Goal: Information Seeking & Learning: Learn about a topic

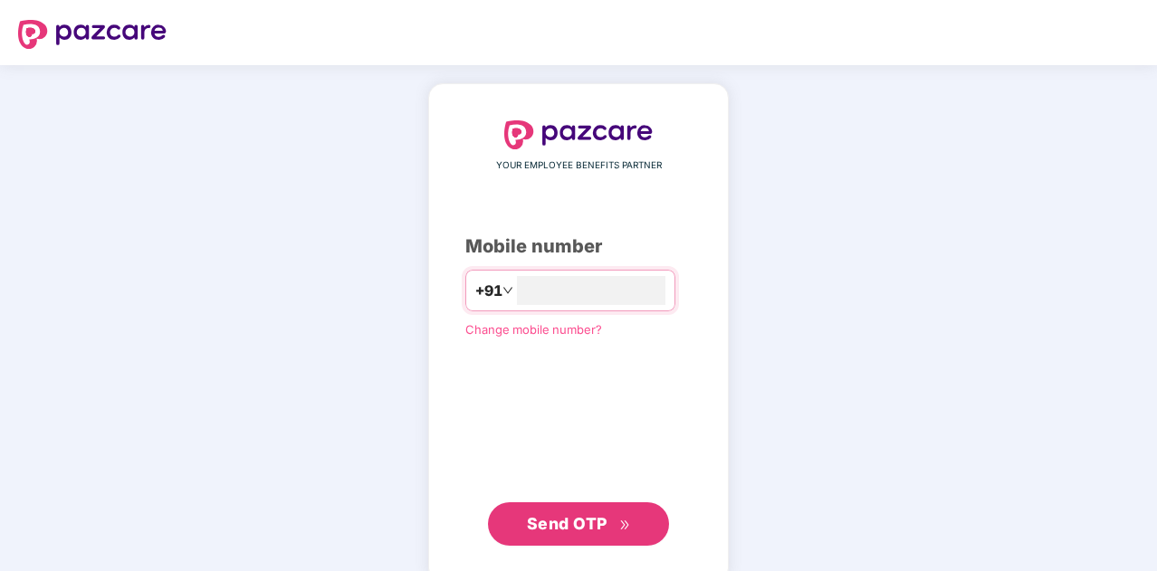
type input "**********"
click at [610, 512] on span "Send OTP" at bounding box center [579, 522] width 104 height 25
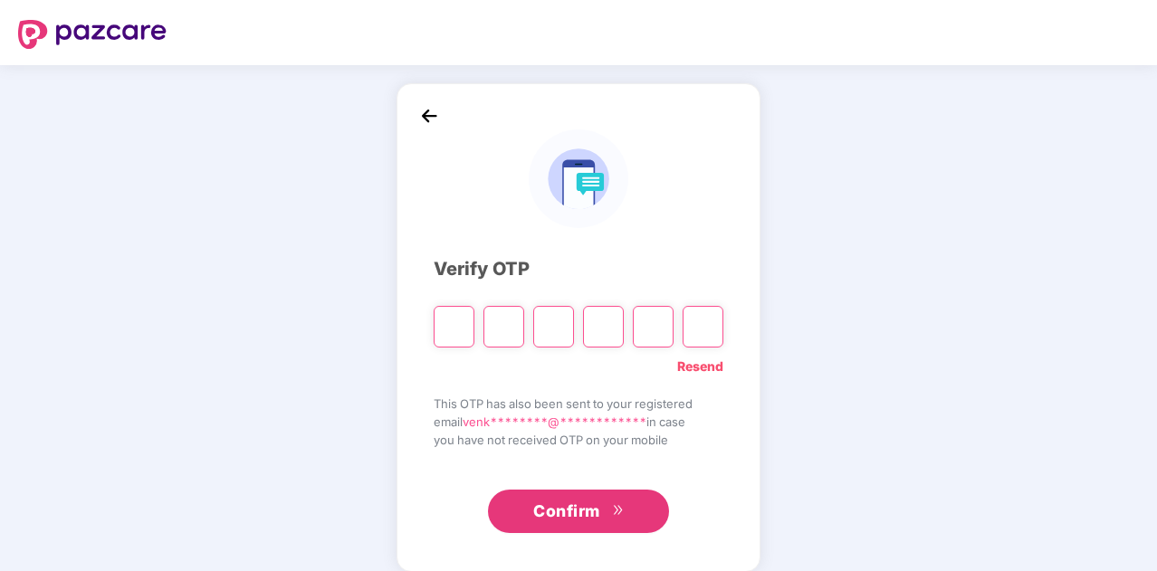
type input "*"
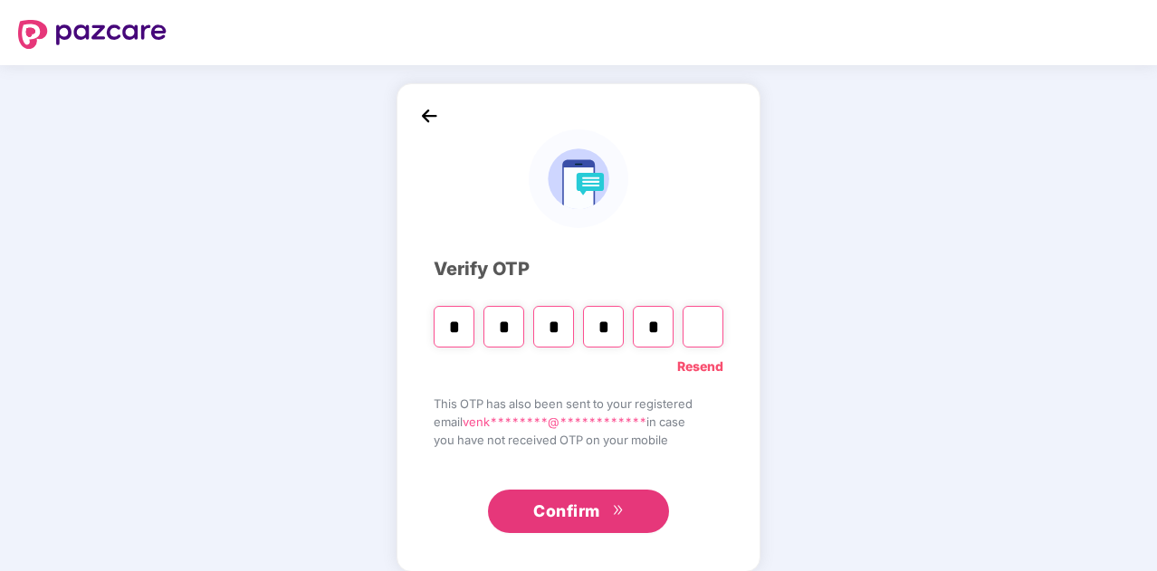
type input "*"
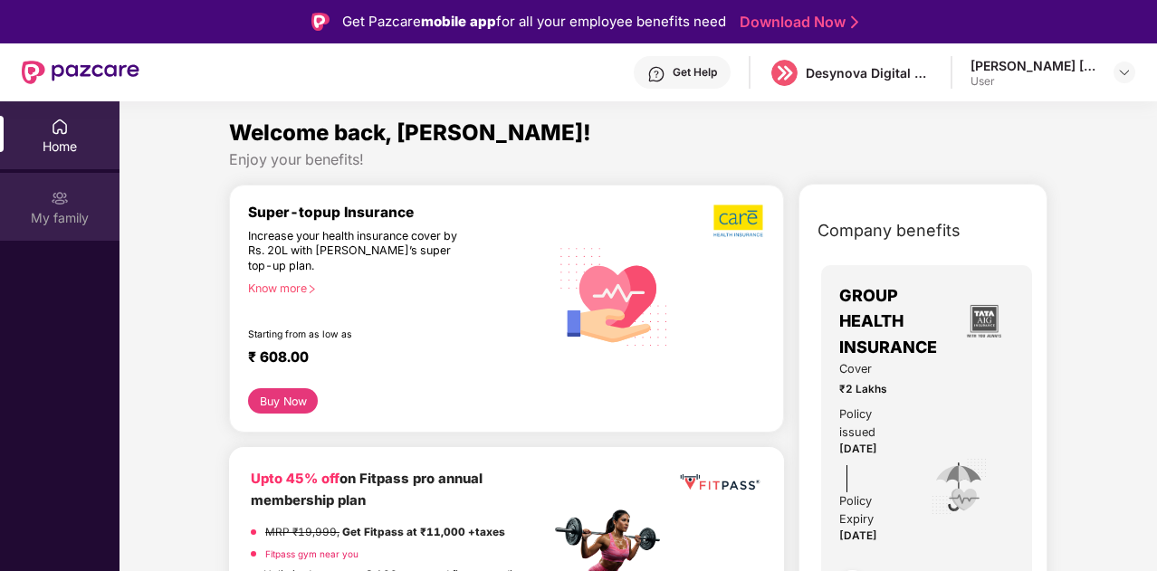
click at [36, 202] on div "My family" at bounding box center [59, 207] width 119 height 68
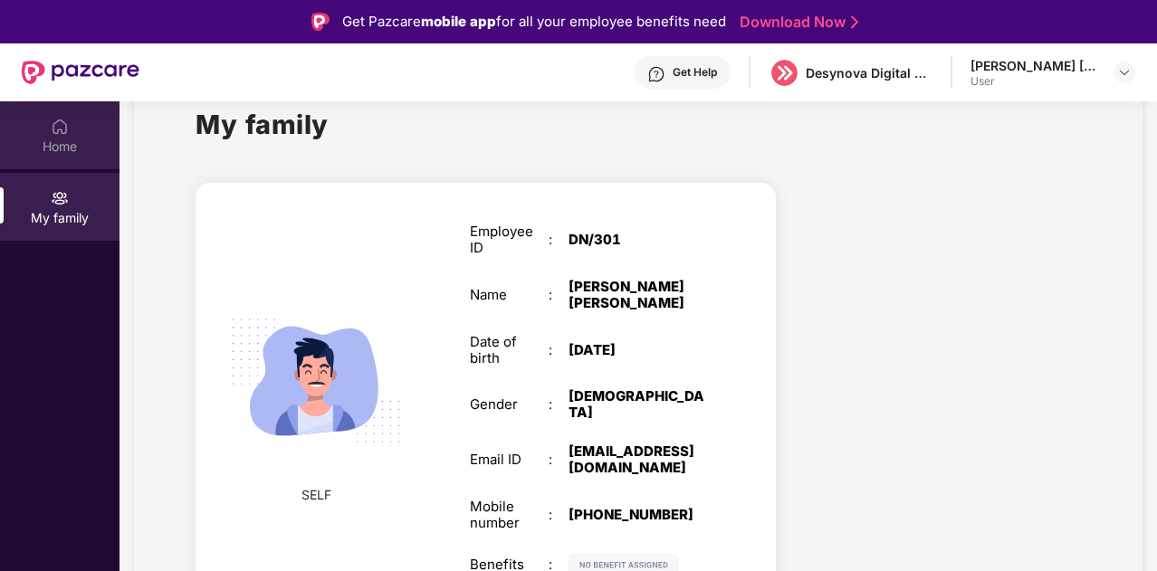
click at [40, 130] on div "Home" at bounding box center [59, 135] width 119 height 68
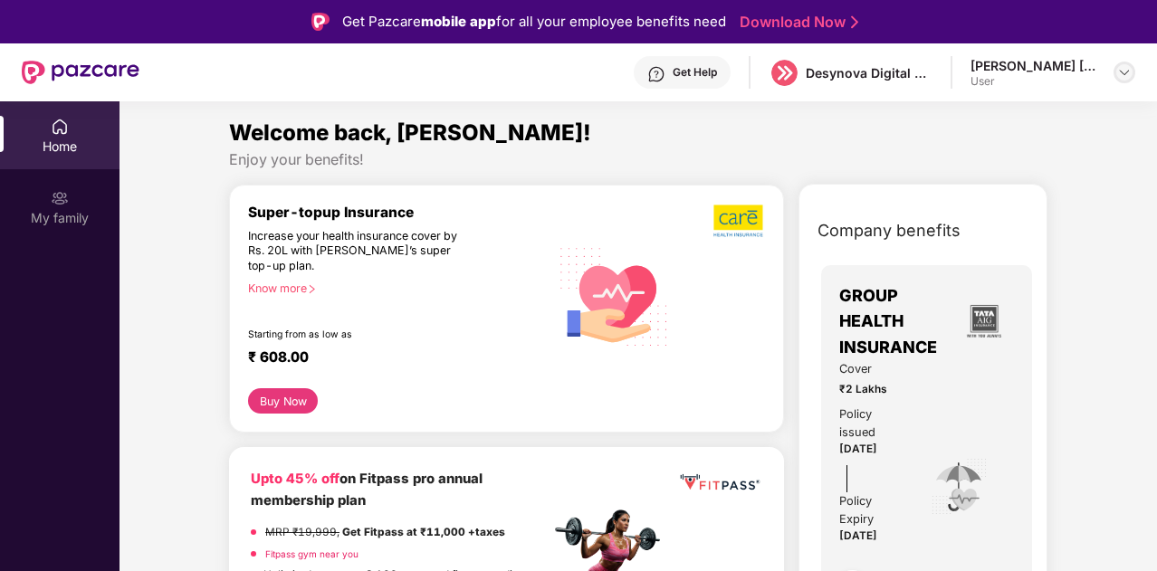
click at [1130, 67] on img at bounding box center [1124, 72] width 14 height 14
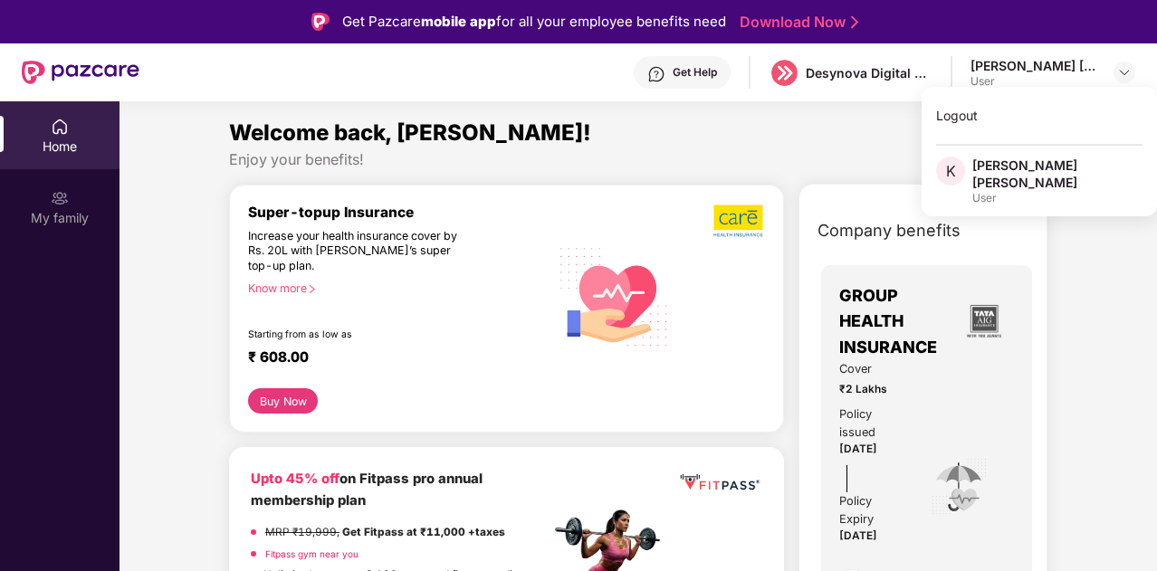
click at [1016, 191] on div "User" at bounding box center [1057, 198] width 170 height 14
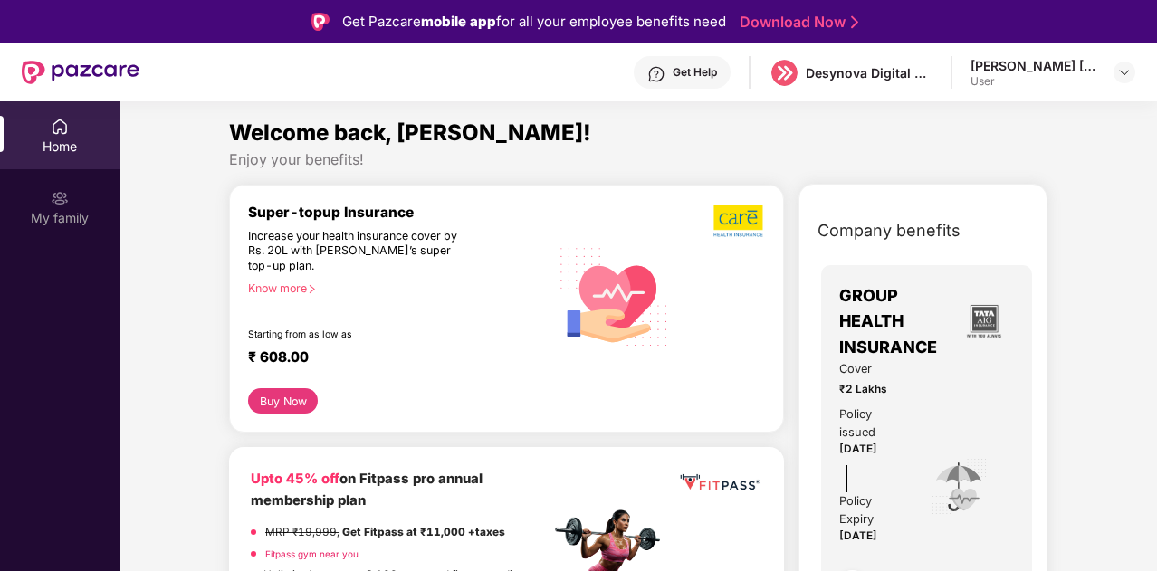
click at [864, 90] on div "Get Help Desynova Digital private limited [PERSON_NAME] [PERSON_NAME] User" at bounding box center [637, 72] width 996 height 58
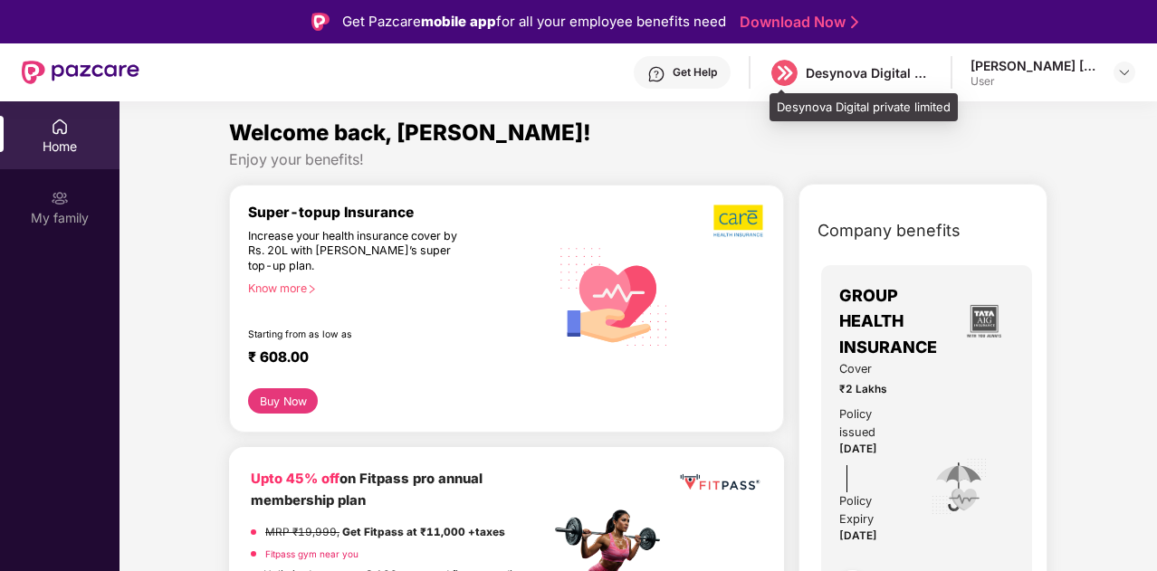
click at [868, 75] on div "Desynova Digital private limited" at bounding box center [869, 72] width 127 height 17
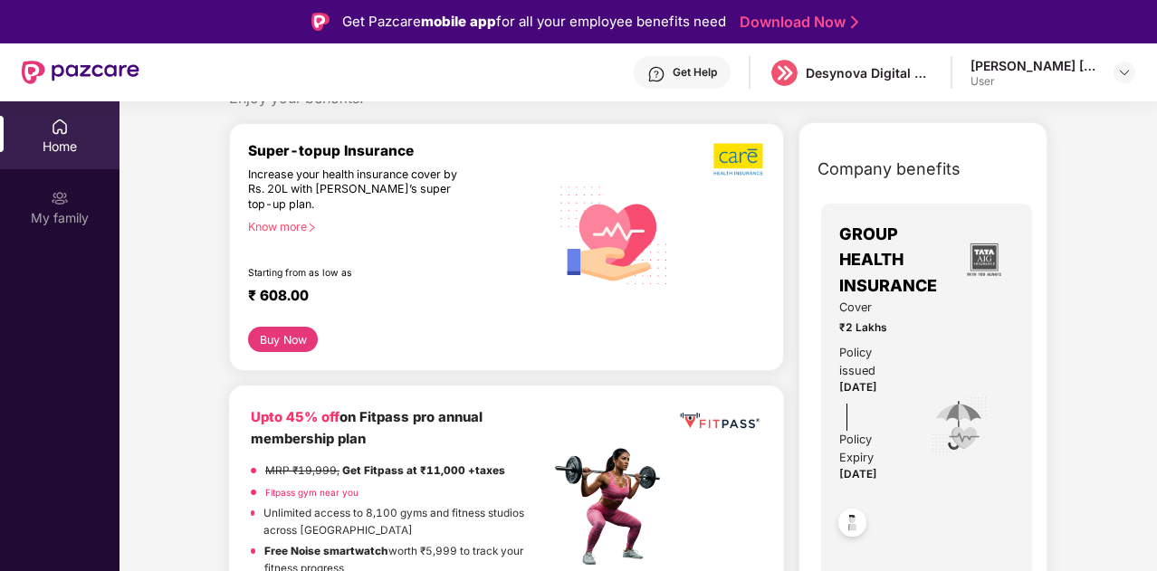
scroll to position [91, 0]
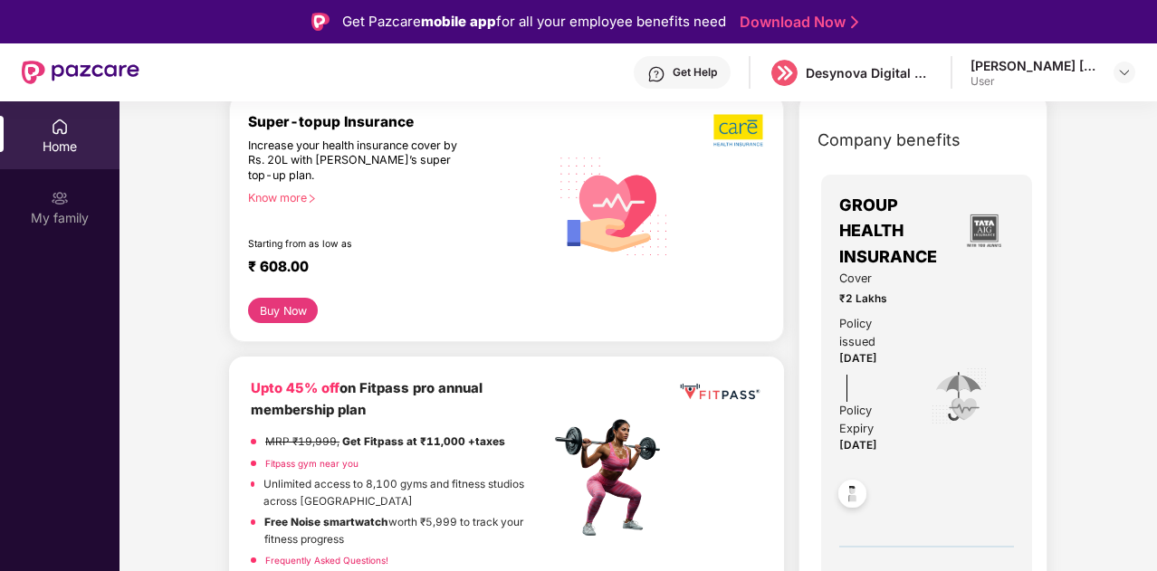
click at [901, 211] on span "GROUP HEALTH INSURANCE" at bounding box center [896, 231] width 115 height 77
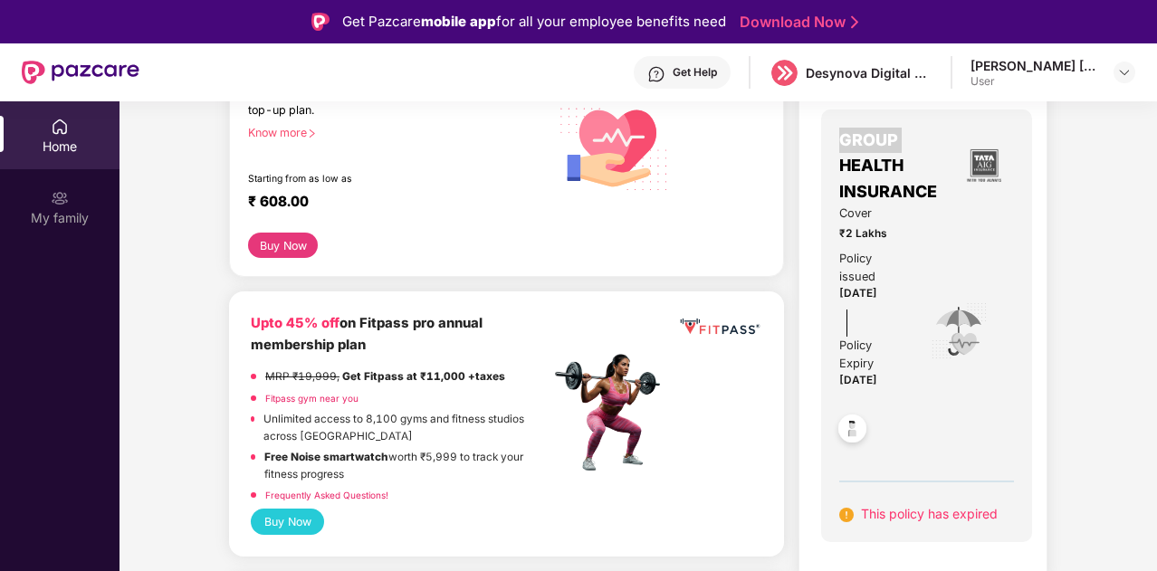
scroll to position [181, 0]
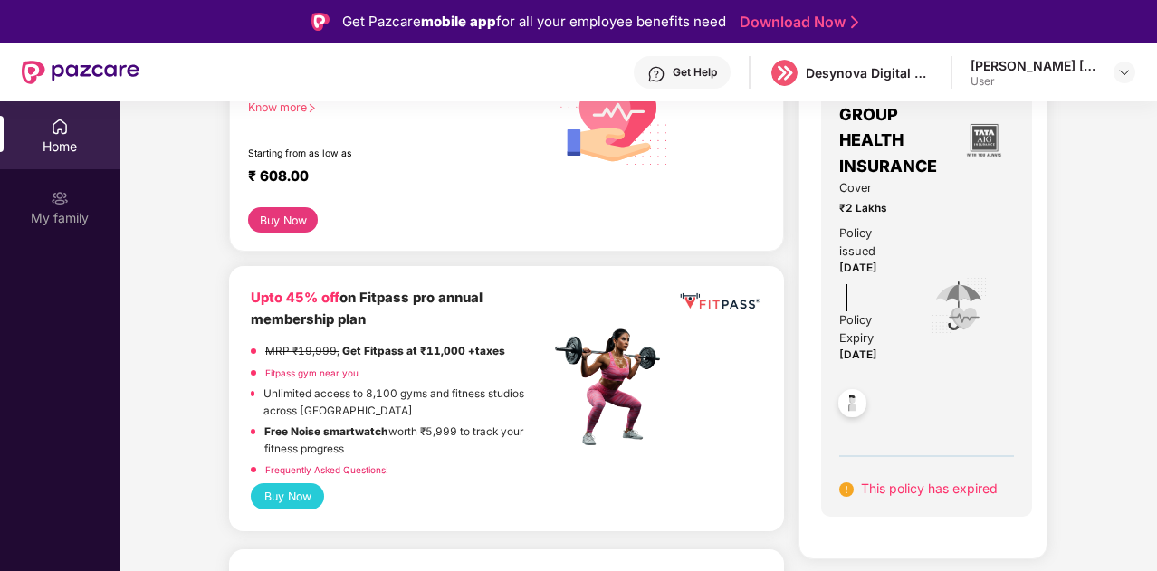
click at [961, 367] on div "Cover ₹2 Lakhs Policy issued [DATE] Policy Expiry [DATE]" at bounding box center [926, 306] width 175 height 254
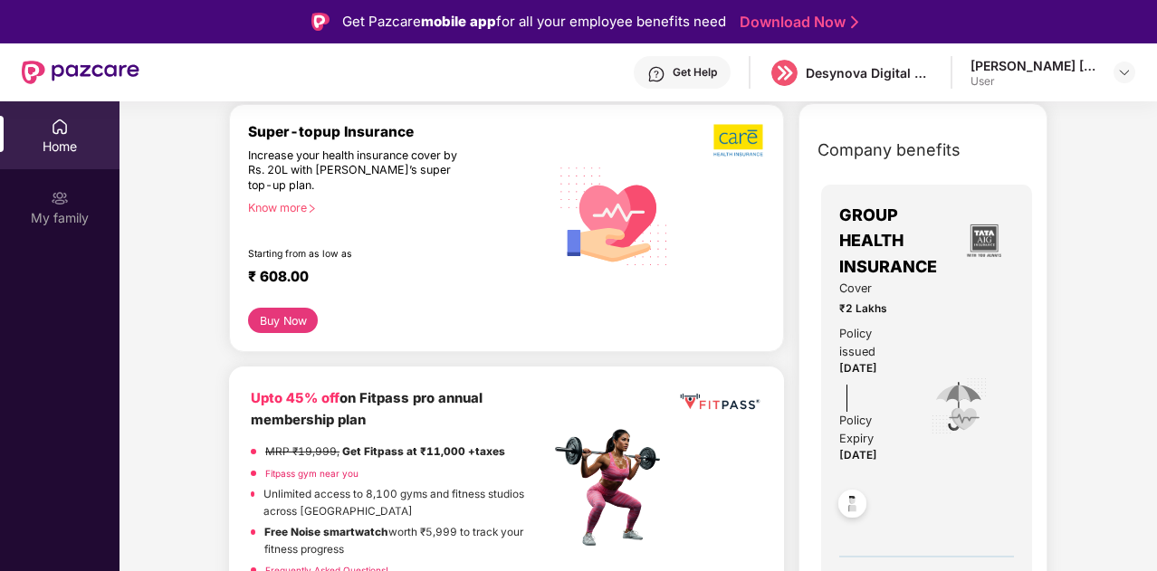
scroll to position [282, 0]
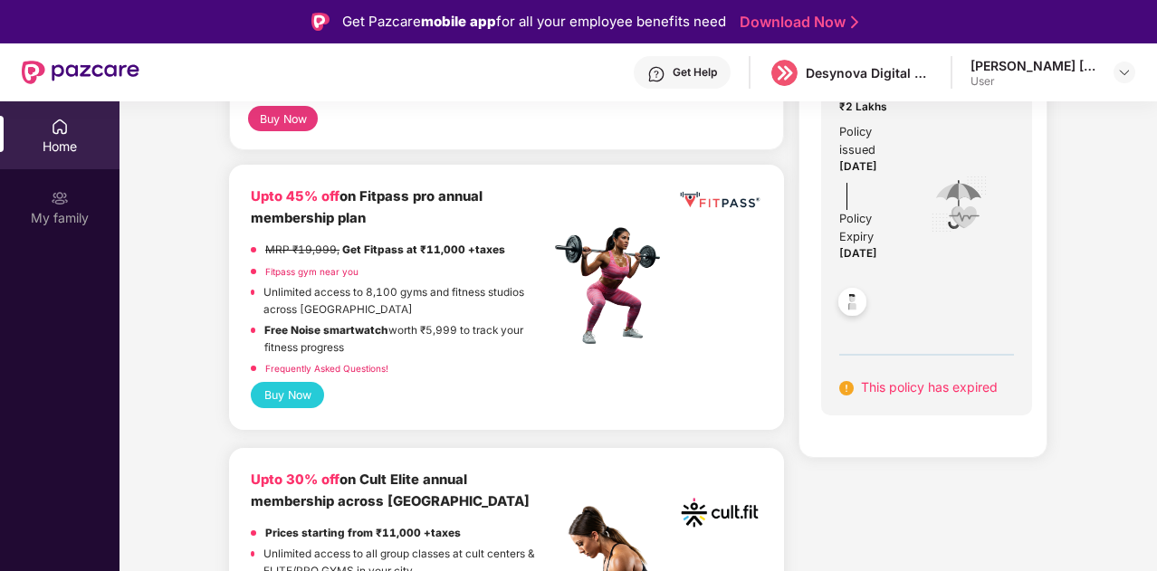
click at [845, 381] on img at bounding box center [846, 388] width 14 height 14
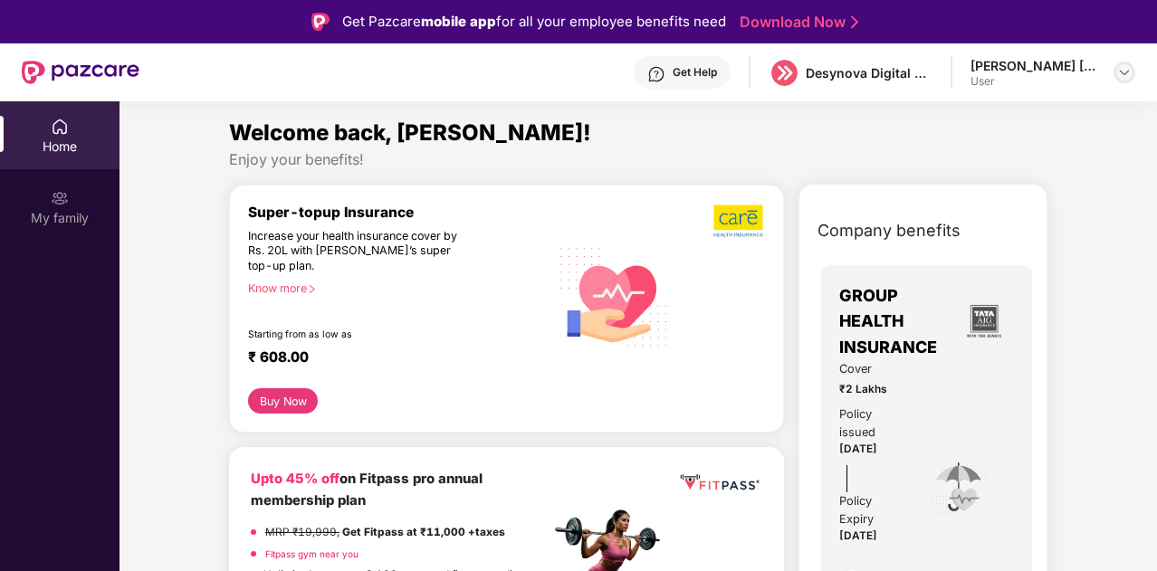
click at [1120, 73] on img at bounding box center [1124, 72] width 14 height 14
